Goal: Task Accomplishment & Management: Use online tool/utility

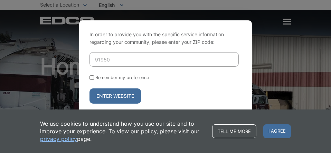
type input "91950"
click at [105, 77] on label "Remember my preference" at bounding box center [122, 77] width 54 height 5
click at [94, 77] on input "Remember my preference" at bounding box center [92, 77] width 4 height 4
checkbox input "true"
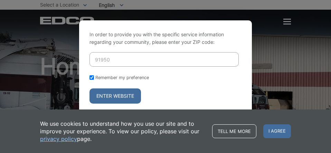
click at [122, 95] on button "Enter Website" at bounding box center [116, 96] width 52 height 15
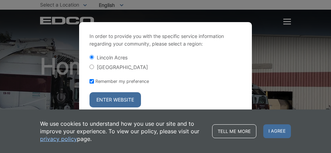
click at [113, 68] on label "[GEOGRAPHIC_DATA]" at bounding box center [122, 67] width 51 height 6
click at [94, 68] on input "[GEOGRAPHIC_DATA]" at bounding box center [92, 67] width 4 height 4
radio input "true"
click at [135, 98] on button "Enter Website" at bounding box center [116, 99] width 52 height 15
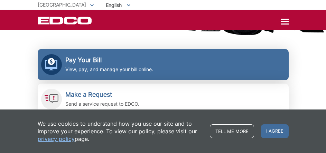
scroll to position [138, 0]
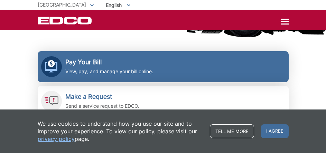
click at [141, 73] on p "View, pay, and manage your bill online." at bounding box center [109, 72] width 88 height 8
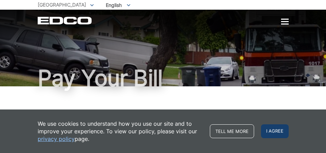
click at [275, 127] on span "I agree" at bounding box center [275, 132] width 28 height 14
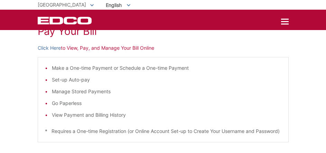
scroll to position [69, 0]
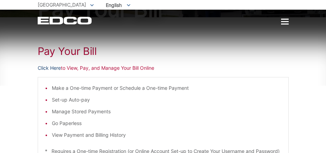
click at [54, 70] on link "Click Here" at bounding box center [49, 68] width 23 height 8
